Goal: Browse casually

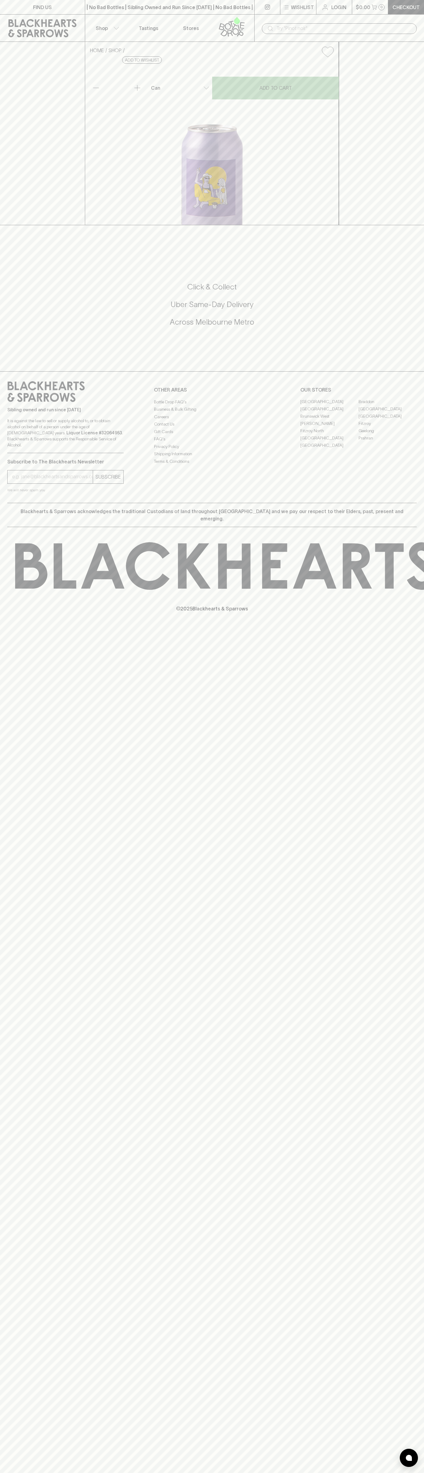
click at [345, 21] on div "​" at bounding box center [339, 28] width 170 height 27
click at [407, 612] on p "© 2025 Blackhearts & Sparrows" at bounding box center [212, 601] width 424 height 22
click at [173, 1472] on html "FIND US | No Bad Bottles | Sibling Owned and Run Since 2006 | No Bad Bottles | …" at bounding box center [212, 736] width 424 height 1473
click at [21, 469] on div "Sibling owned and run since 2006 It is against the law to sell or supply alcoho…" at bounding box center [212, 437] width 424 height 132
